Goal: Transaction & Acquisition: Purchase product/service

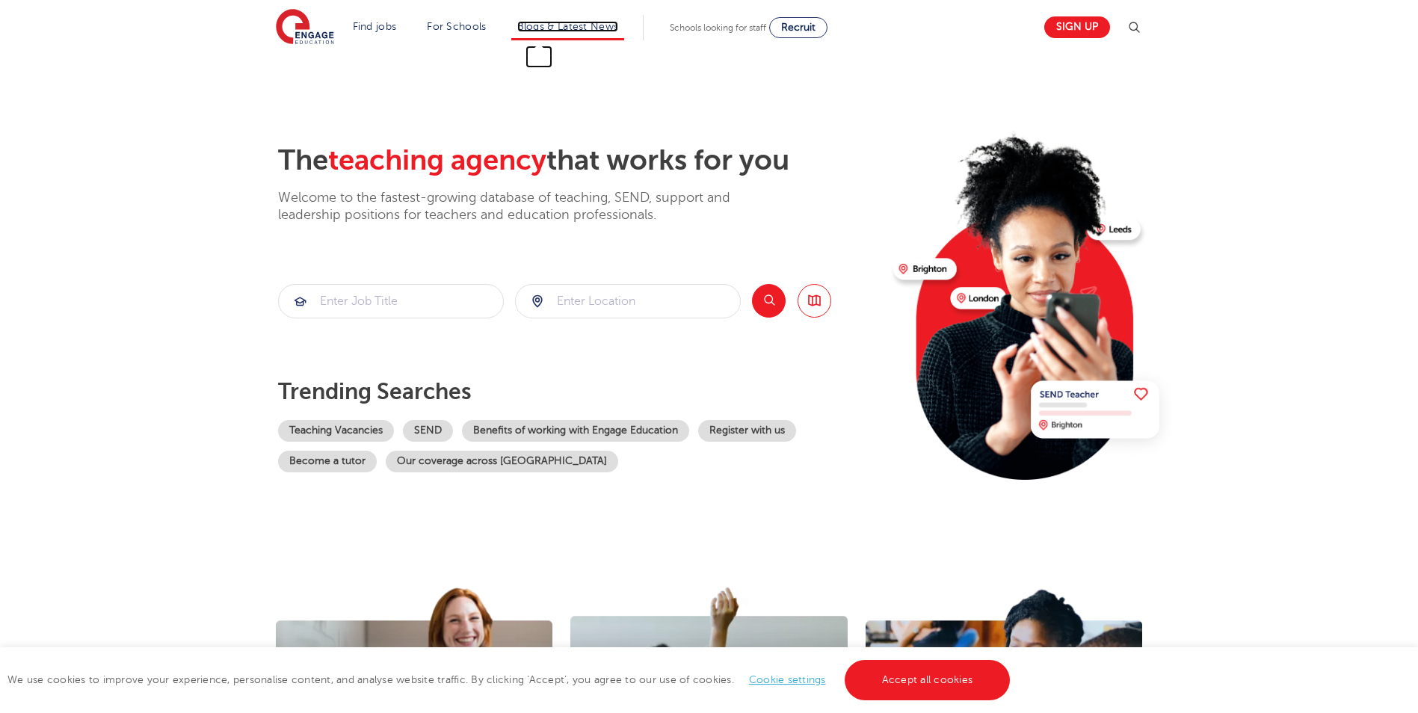
click at [573, 31] on link "Blogs & Latest News" at bounding box center [568, 26] width 102 height 11
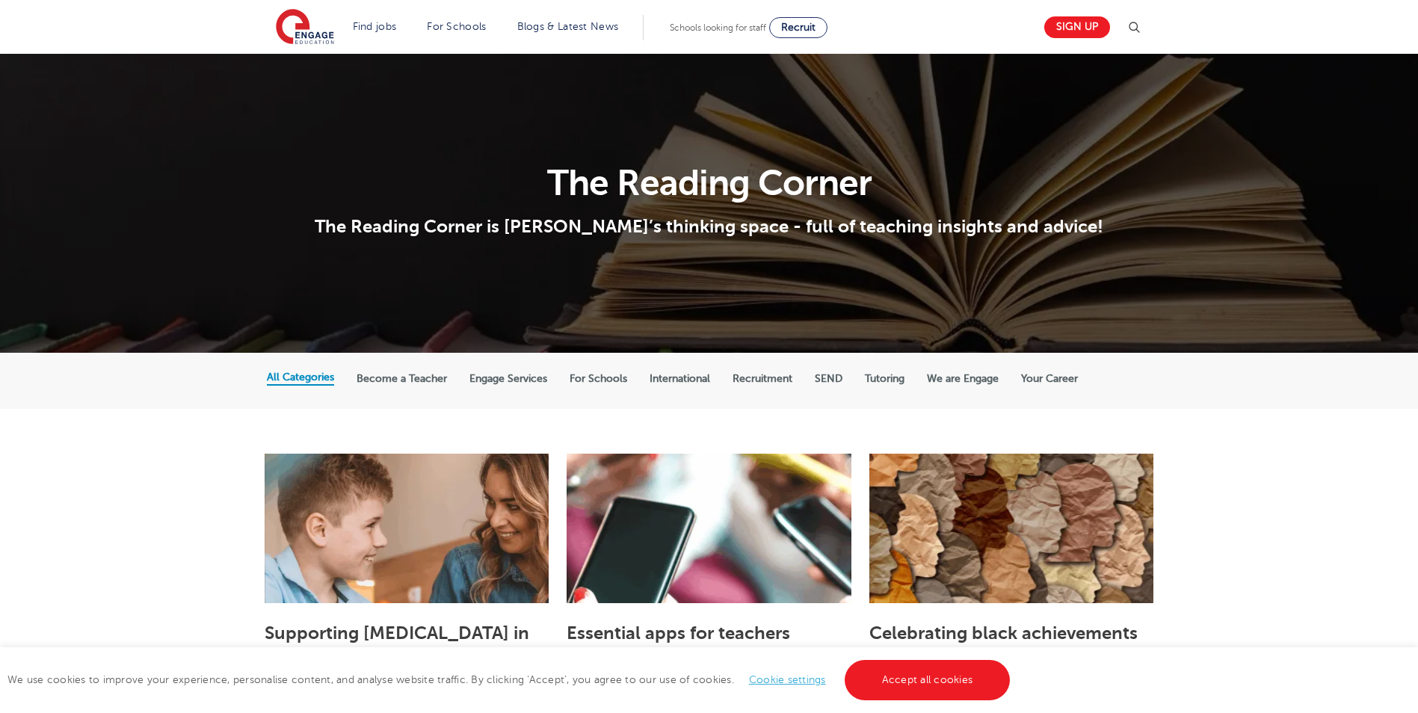
click at [1141, 27] on img at bounding box center [1134, 28] width 18 height 18
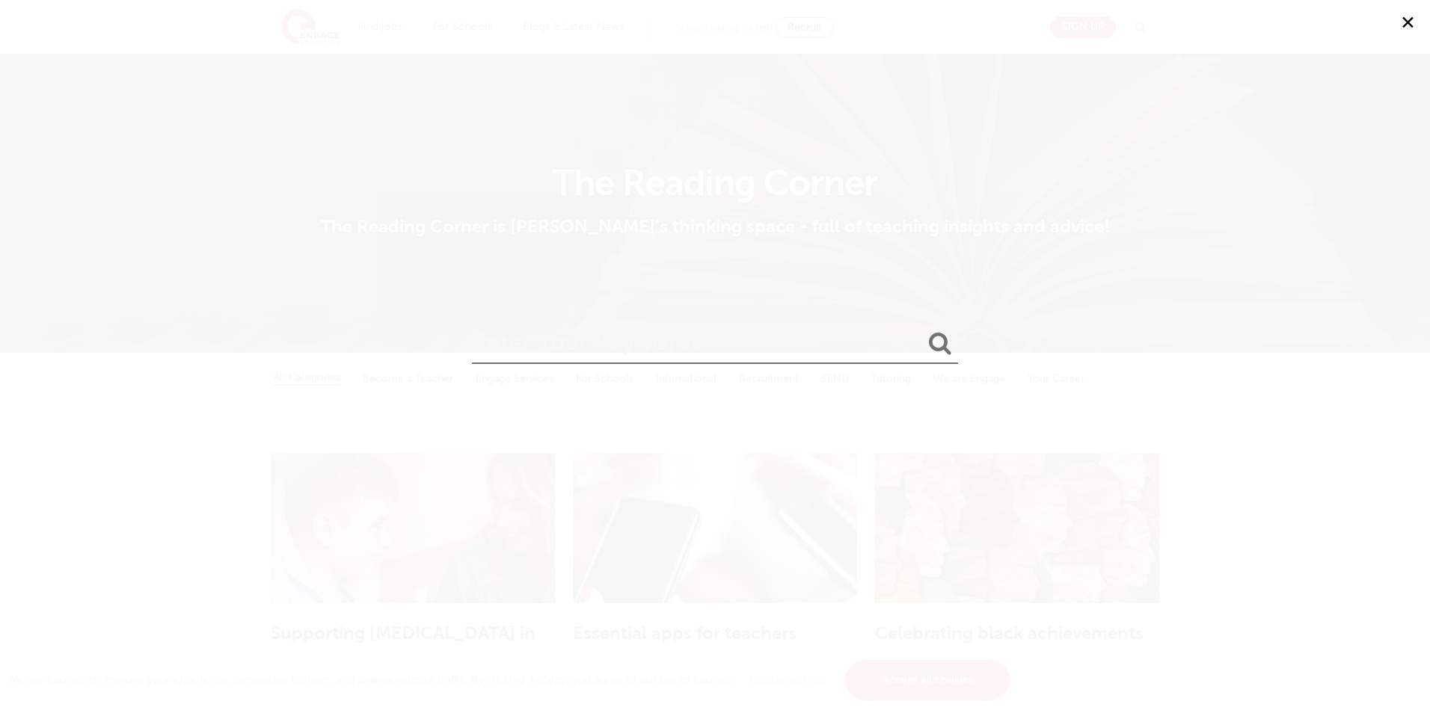
click at [611, 343] on input "search" at bounding box center [715, 340] width 486 height 49
type input "isabel murphy"
click at [922, 331] on button "submit" at bounding box center [940, 345] width 36 height 28
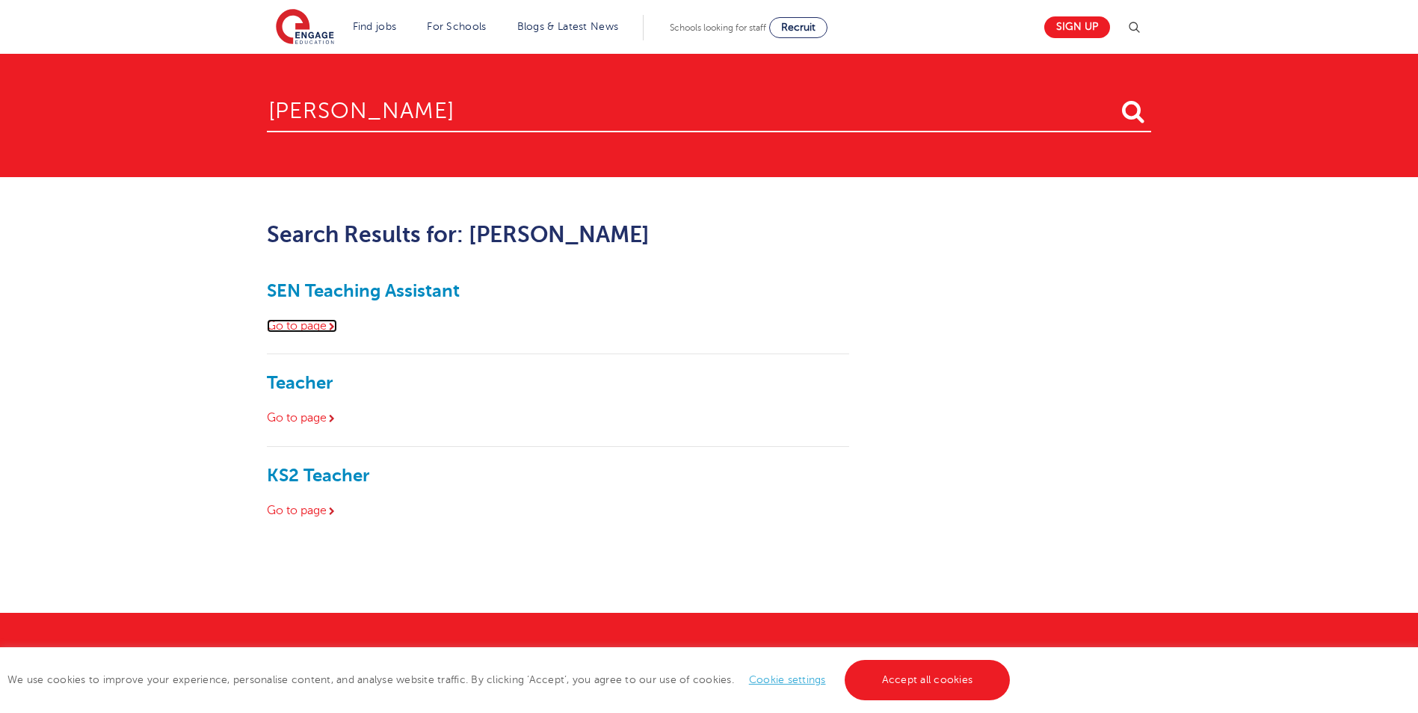
click at [309, 324] on link "Go to page" at bounding box center [302, 325] width 70 height 13
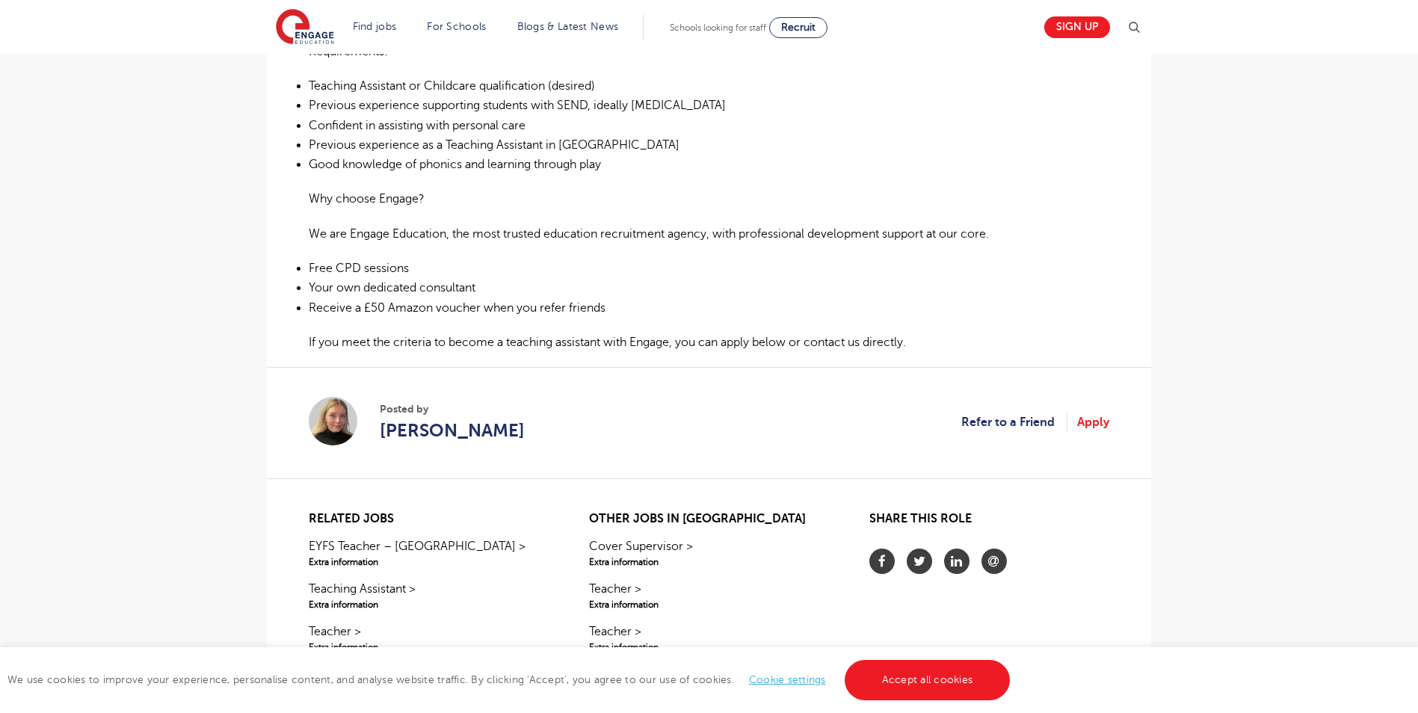
scroll to position [673, 0]
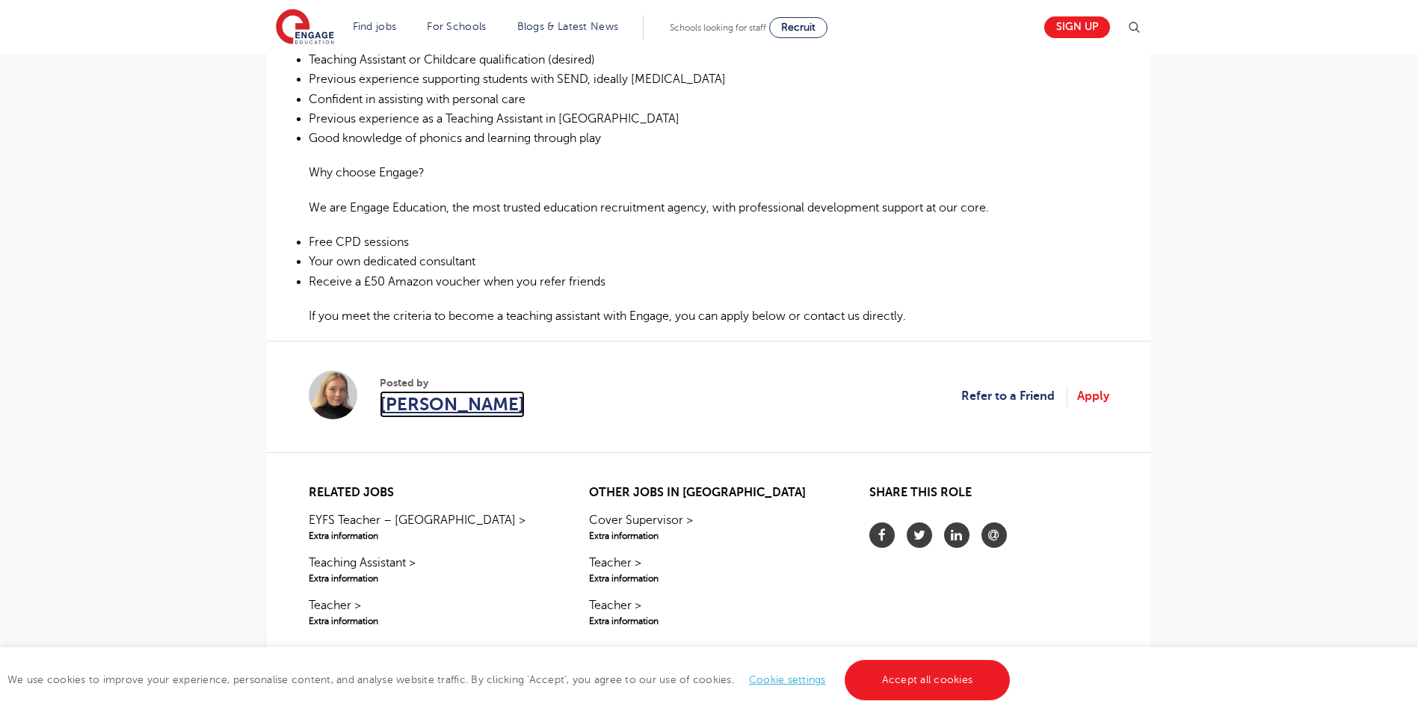
click at [417, 408] on span "Isabel Murphy" at bounding box center [452, 404] width 145 height 27
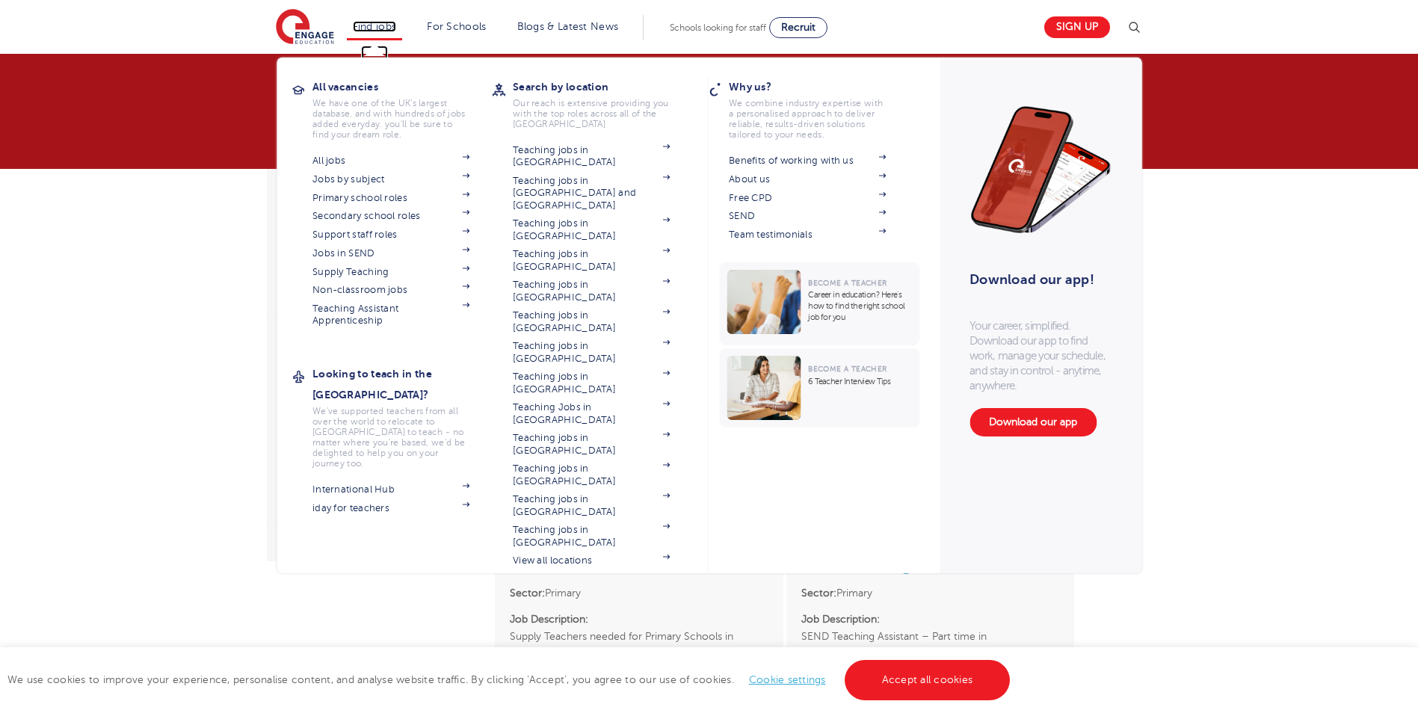
click at [378, 28] on link "Find jobs" at bounding box center [375, 26] width 44 height 11
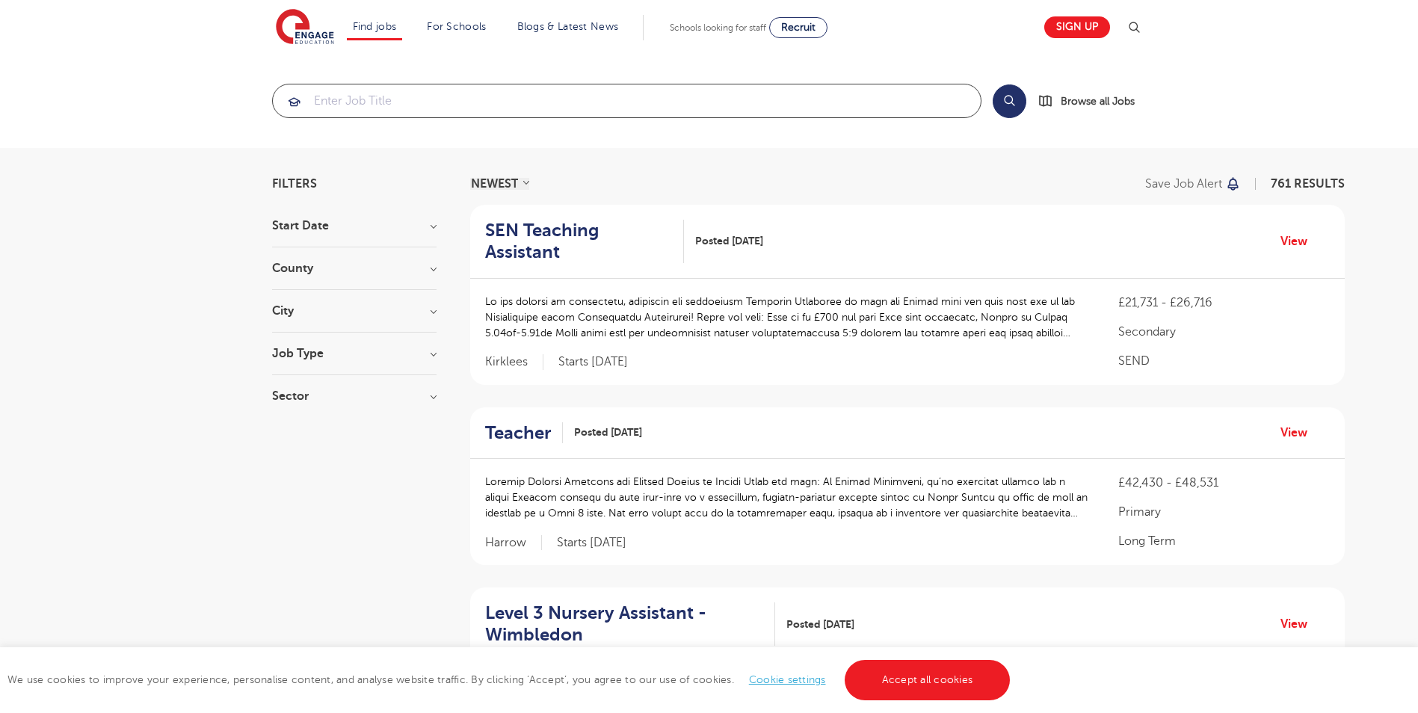
click at [371, 100] on input "search" at bounding box center [627, 100] width 708 height 33
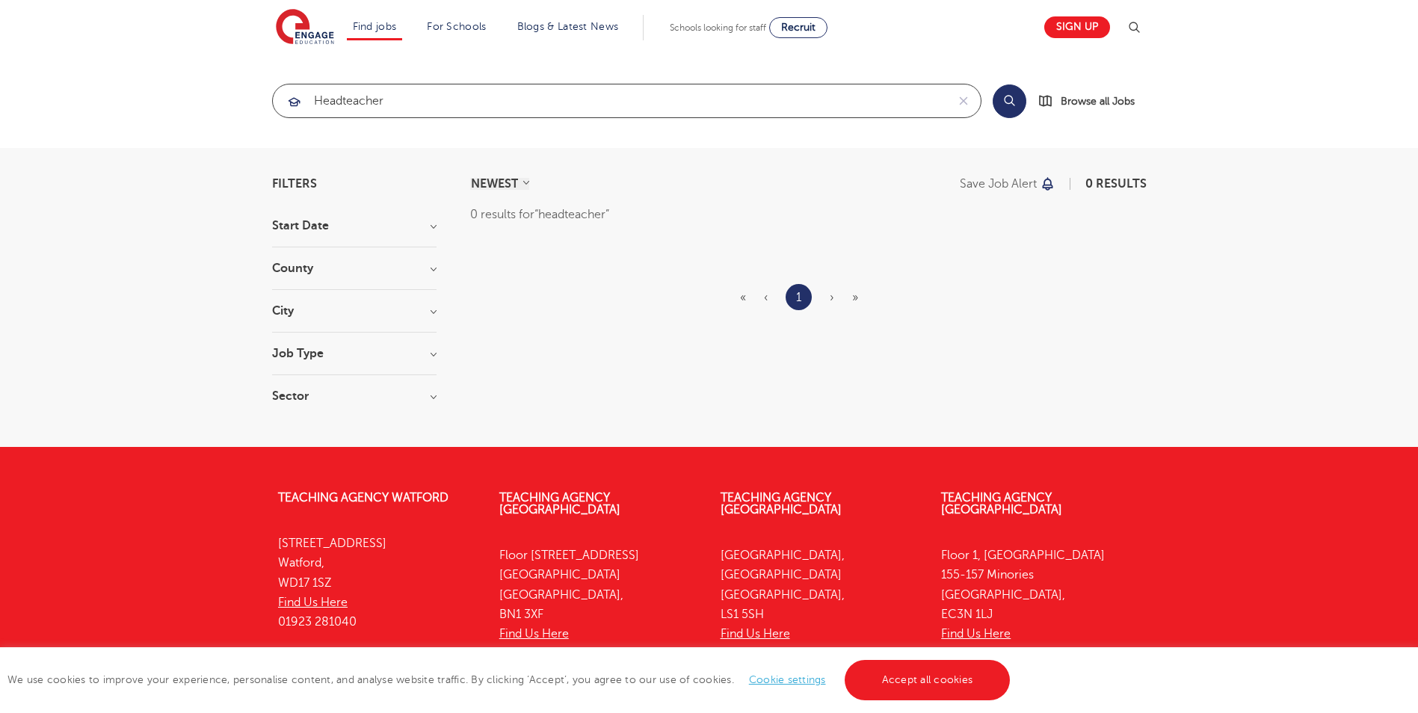
click button "Submit" at bounding box center [0, 0] width 0 height 0
click at [395, 99] on input "headteacher" at bounding box center [610, 100] width 674 height 33
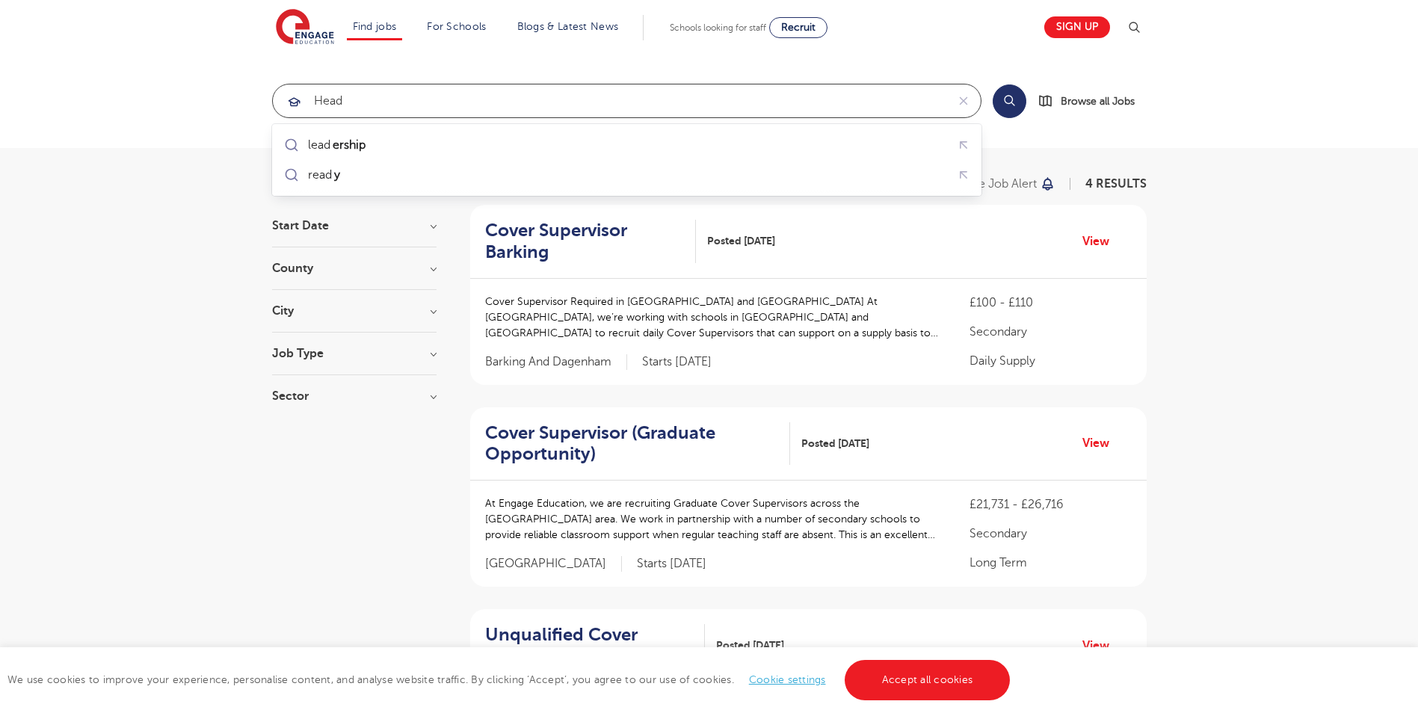
type input "head"
click button "Submit" at bounding box center [0, 0] width 0 height 0
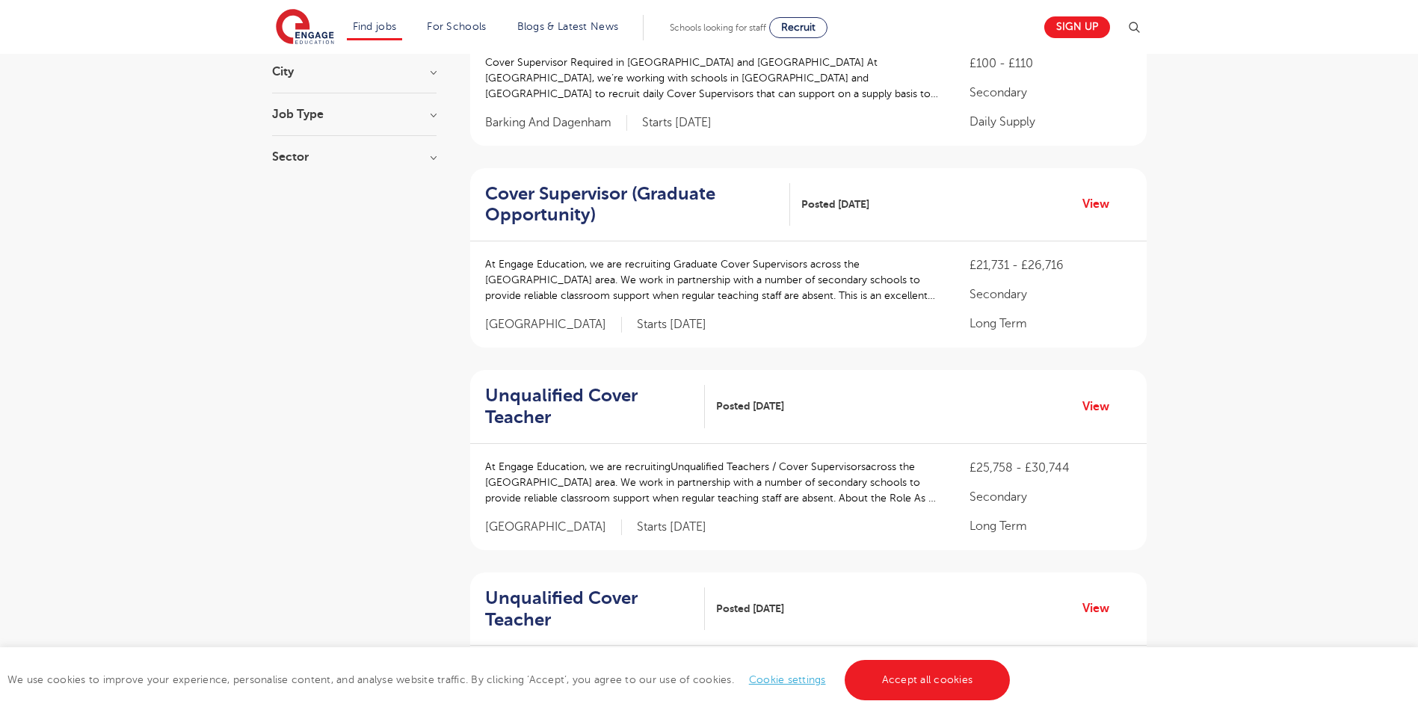
scroll to position [75, 0]
